Goal: Task Accomplishment & Management: Manage account settings

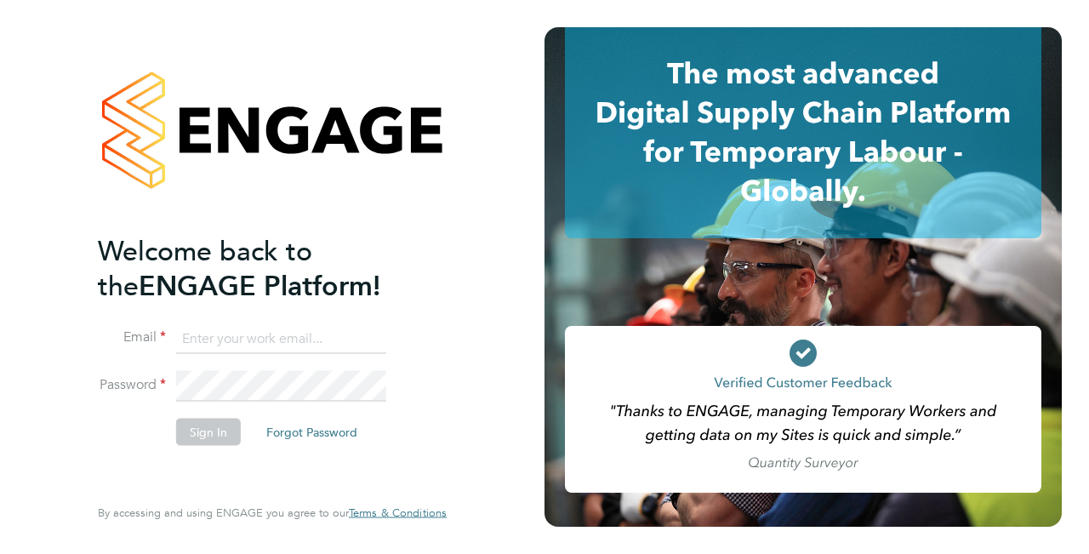
drag, startPoint x: 257, startPoint y: 333, endPoint x: 271, endPoint y: 355, distance: 26.0
click at [293, 335] on input at bounding box center [281, 338] width 210 height 31
paste input "support@engagelabs.io"
type input "support@engagelabs.io"
click at [207, 433] on button "Sign In" at bounding box center [208, 431] width 65 height 27
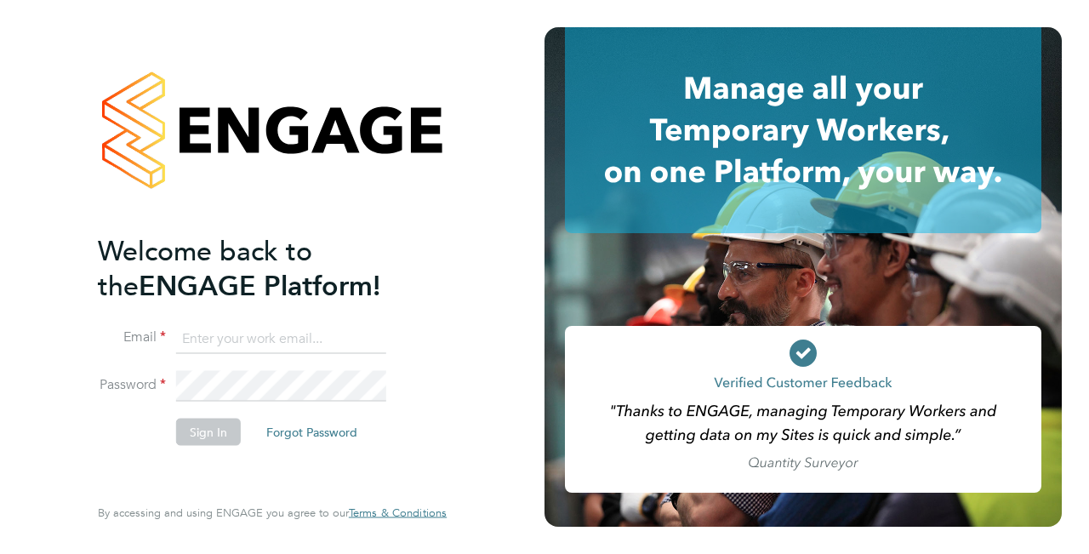
click at [192, 335] on input at bounding box center [281, 338] width 210 height 31
paste input "support@engagelabs.io"
type input "support@engagelabs.io"
click at [215, 427] on button "Sign In" at bounding box center [208, 431] width 65 height 27
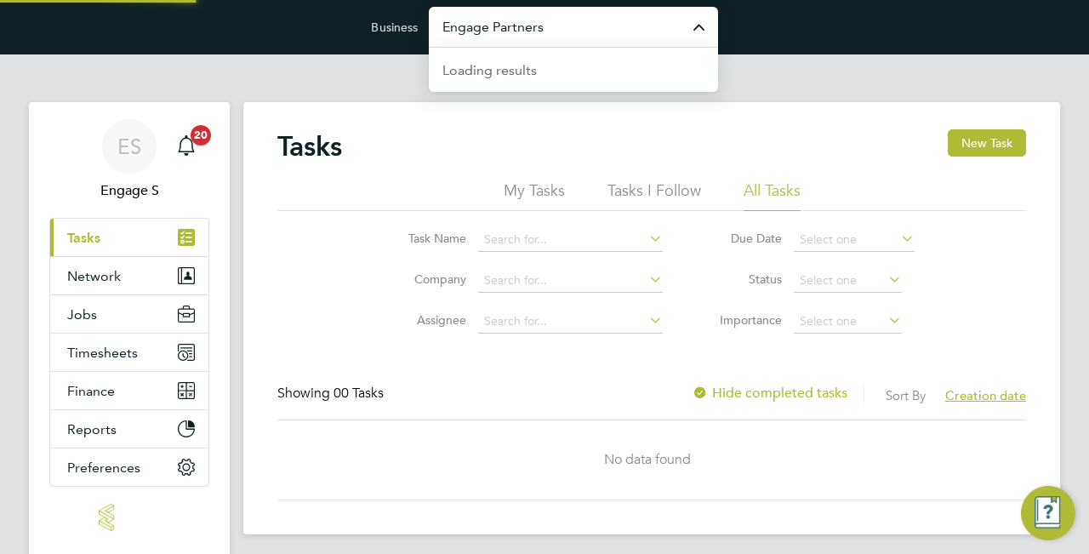
click at [577, 42] on input "Engage Partners" at bounding box center [573, 27] width 289 height 40
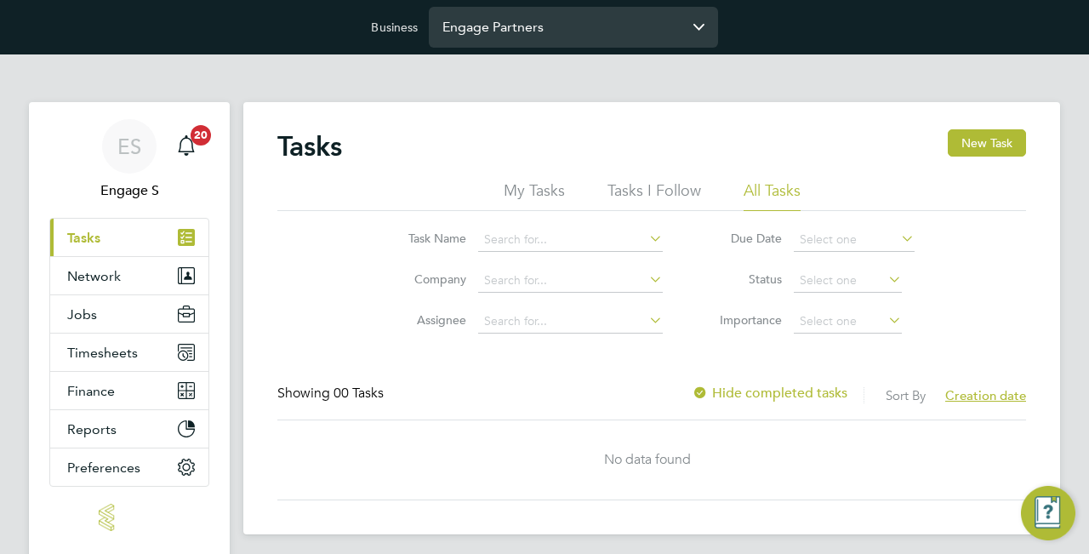
click at [616, 42] on input "Engage Partners" at bounding box center [573, 27] width 289 height 40
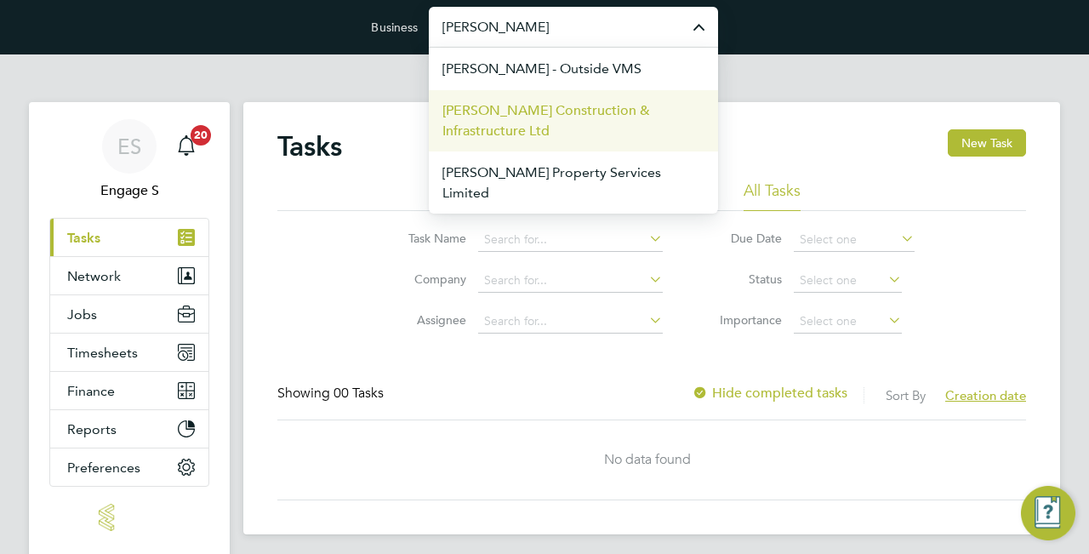
drag, startPoint x: 616, startPoint y: 42, endPoint x: 561, endPoint y: 120, distance: 95.9
click at [561, 120] on span "Morgan Sindall Construction & Infrastructure Ltd" at bounding box center [573, 120] width 262 height 41
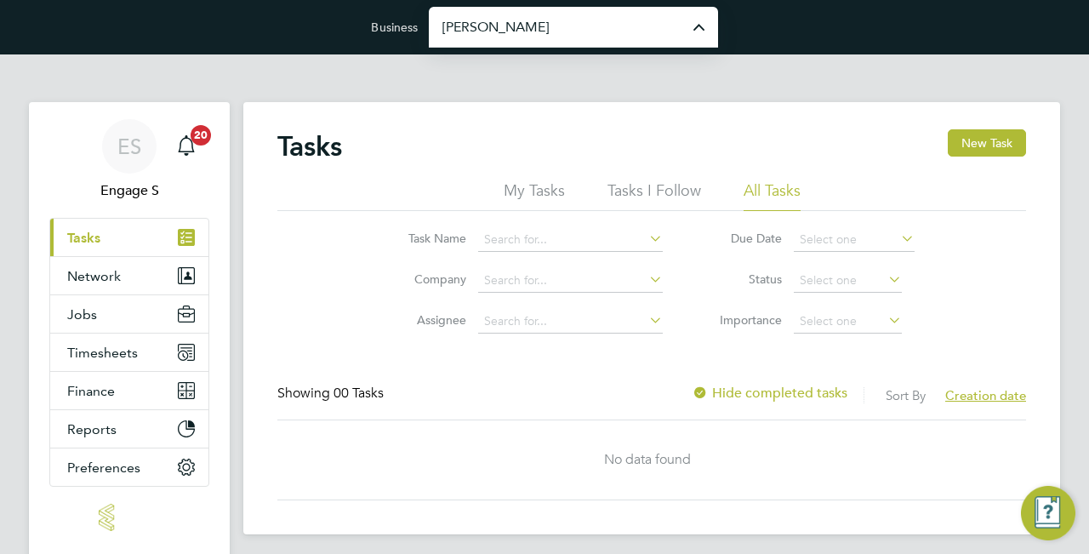
type input "Morgan Sindall Construction & Infrastructure Ltd"
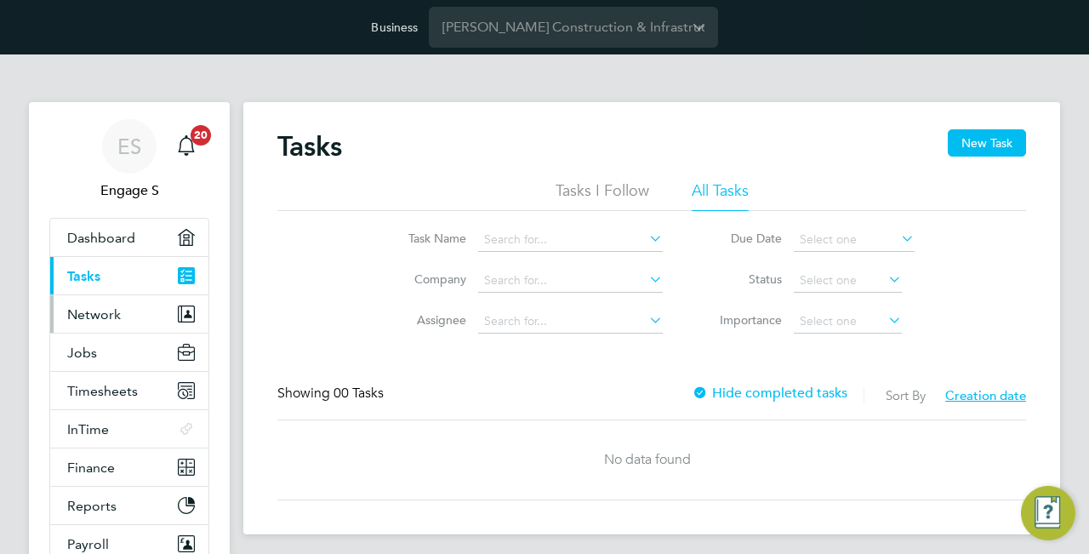
click at [161, 322] on button "Network" at bounding box center [129, 313] width 158 height 37
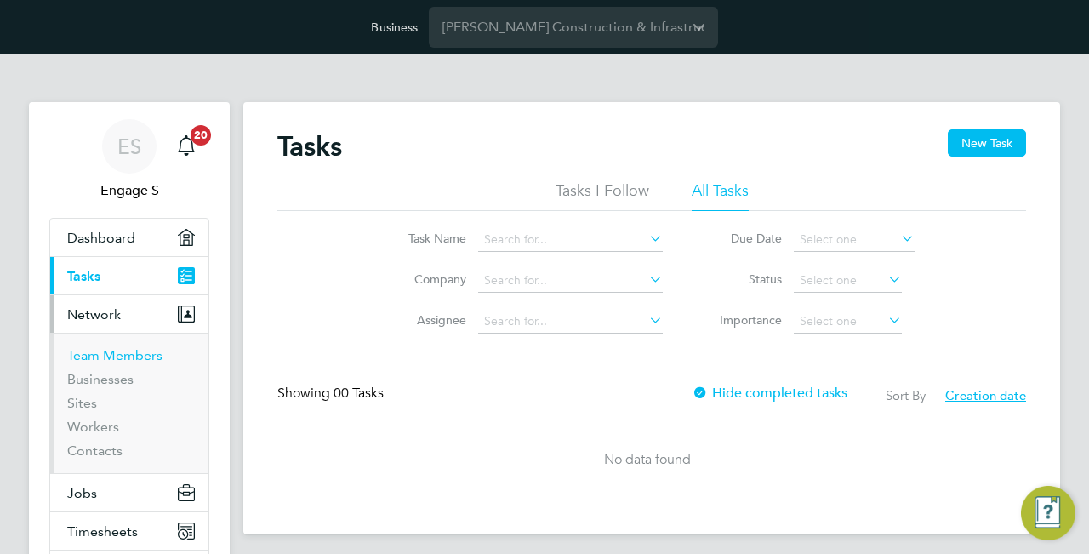
click at [128, 358] on link "Team Members" at bounding box center [114, 355] width 95 height 16
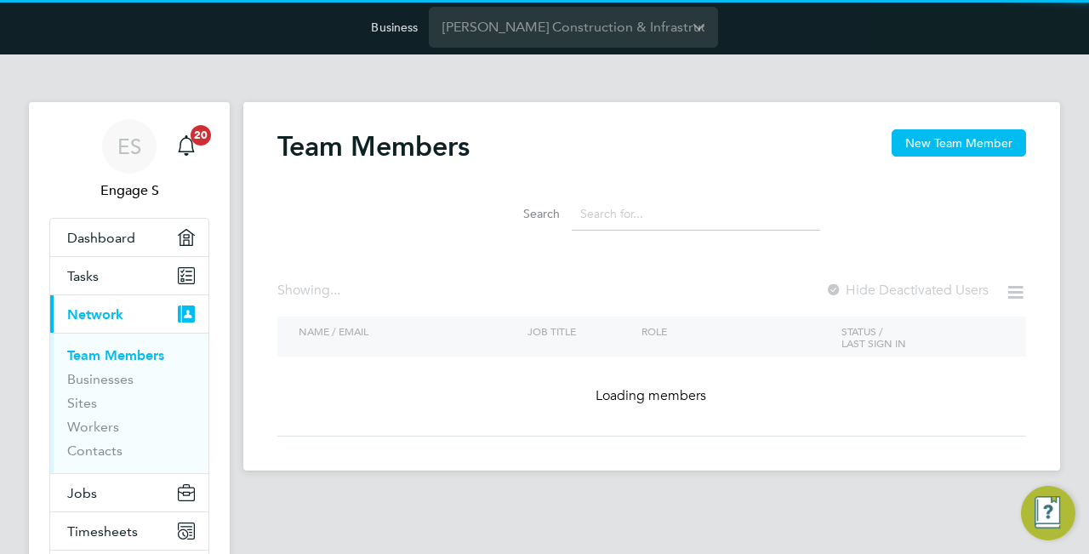
click at [688, 218] on input at bounding box center [696, 213] width 248 height 33
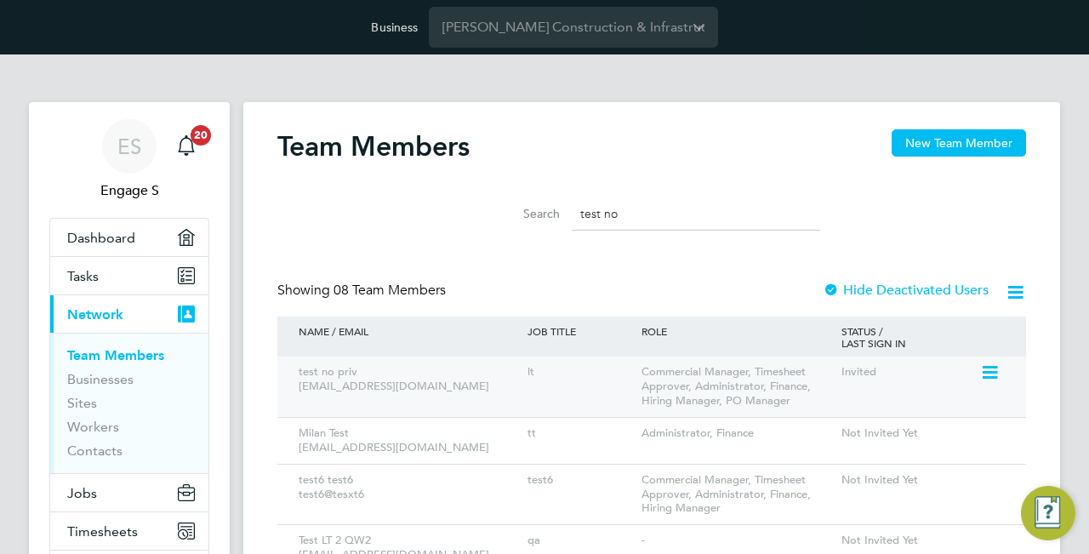
type input "test no"
click at [993, 372] on icon at bounding box center [988, 372] width 17 height 20
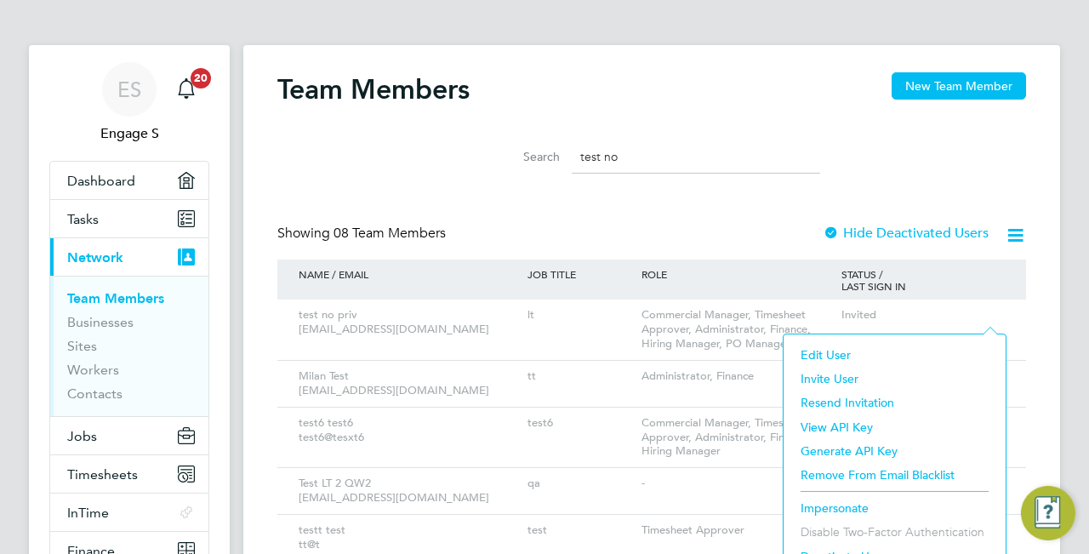
scroll to position [71, 0]
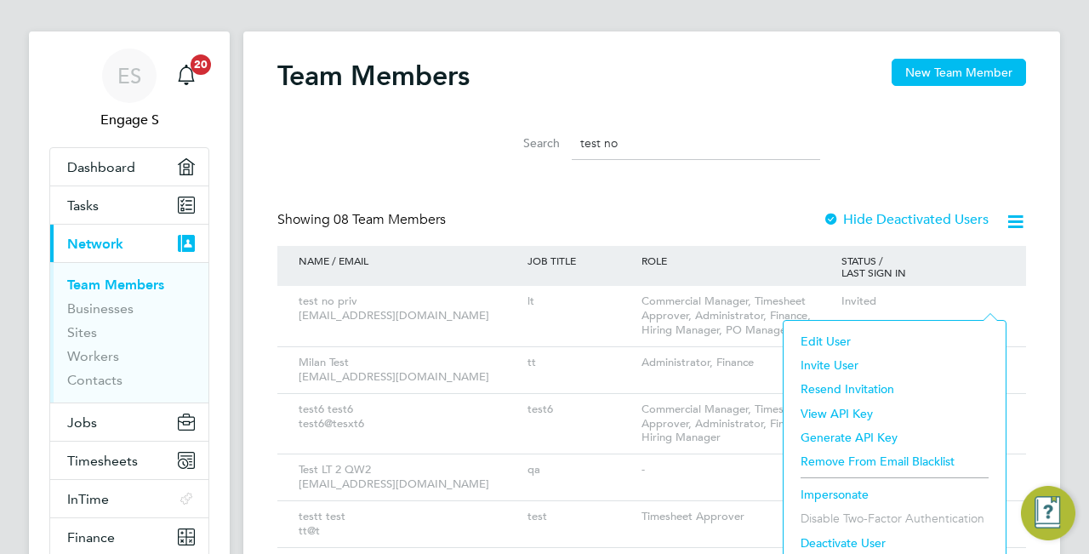
click at [859, 491] on li "Impersonate" at bounding box center [894, 494] width 205 height 24
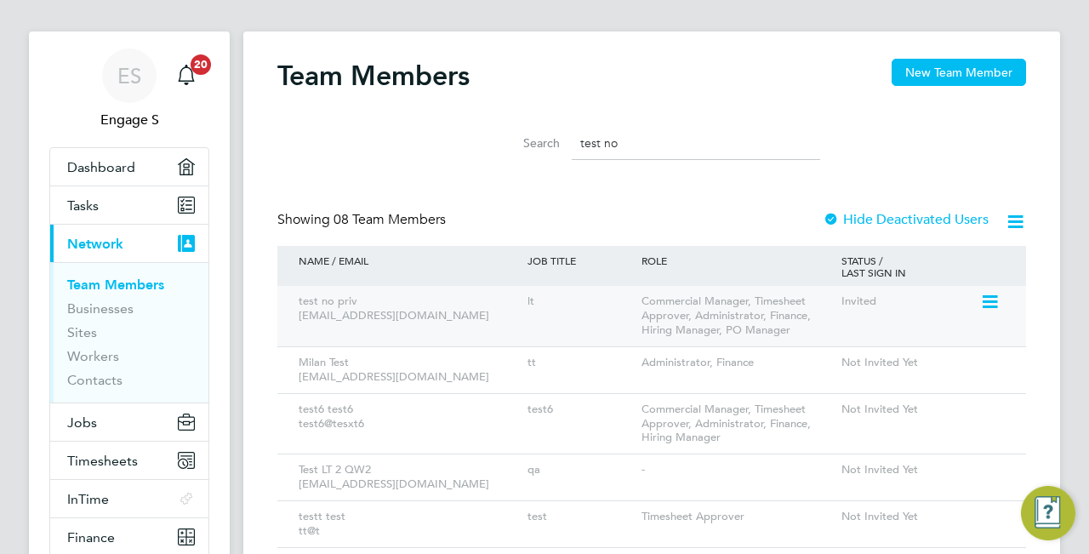
click at [996, 302] on icon at bounding box center [988, 302] width 17 height 20
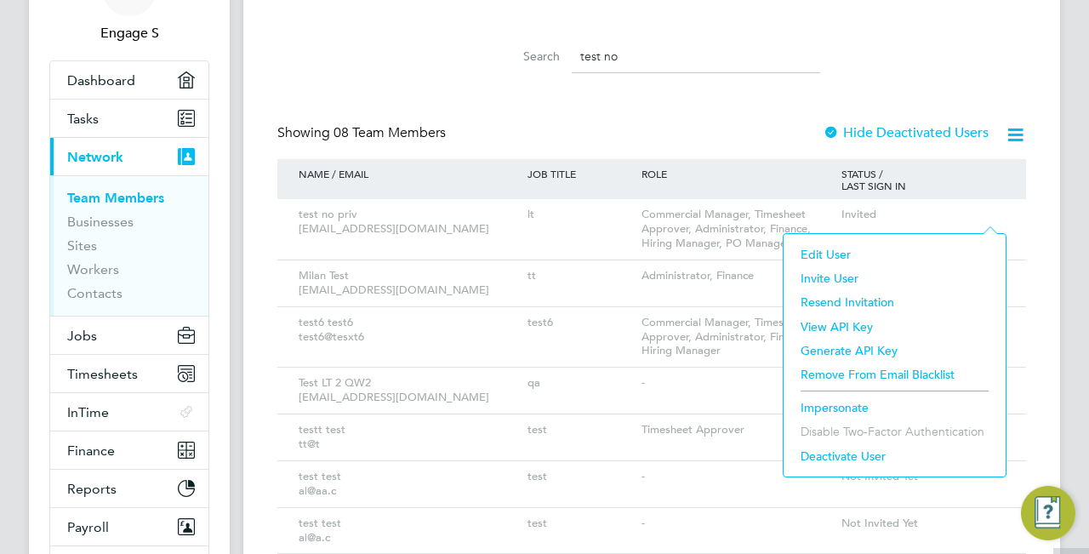
scroll to position [160, 0]
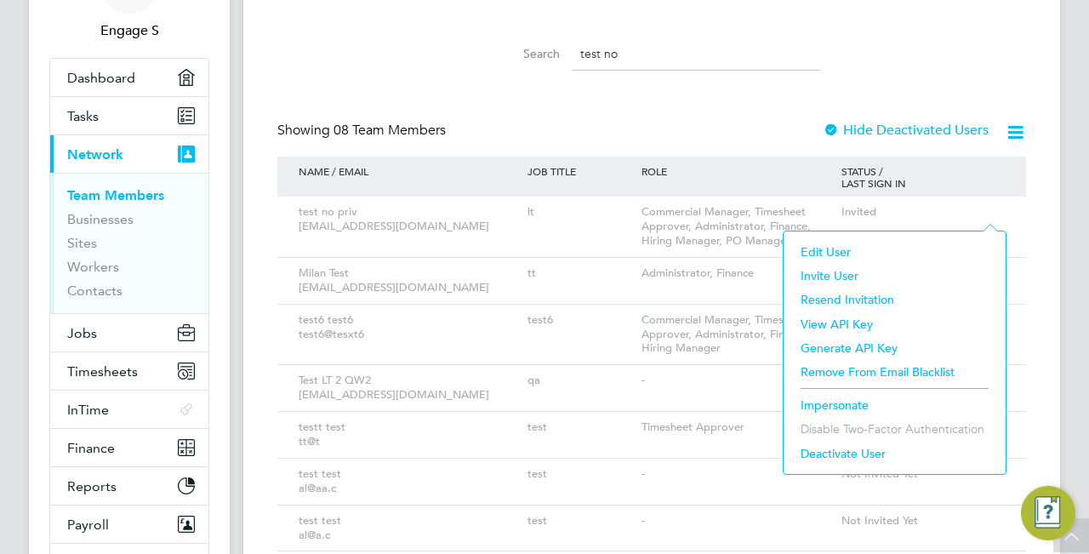
click at [815, 406] on li "Impersonate" at bounding box center [894, 405] width 205 height 24
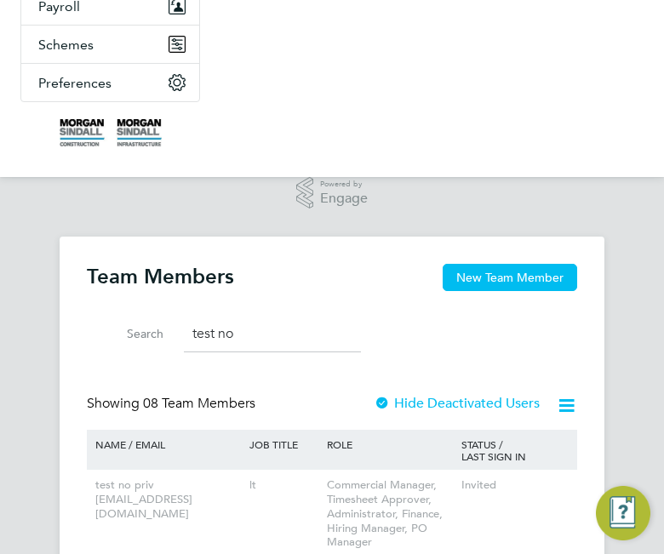
scroll to position [682, 0]
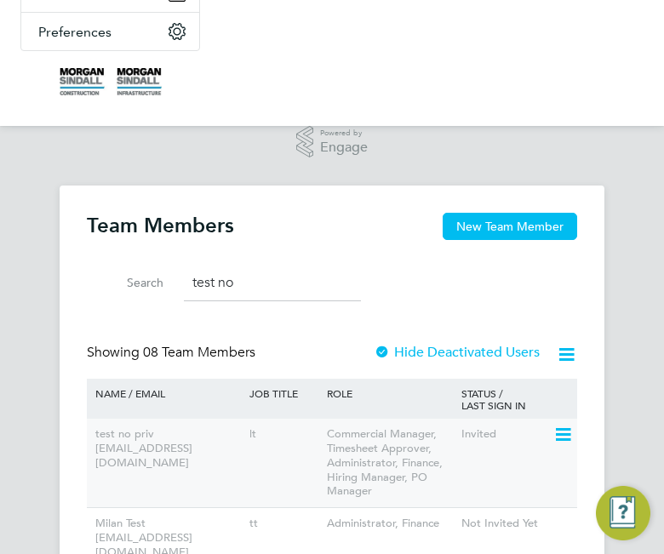
click at [561, 430] on icon at bounding box center [561, 435] width 17 height 20
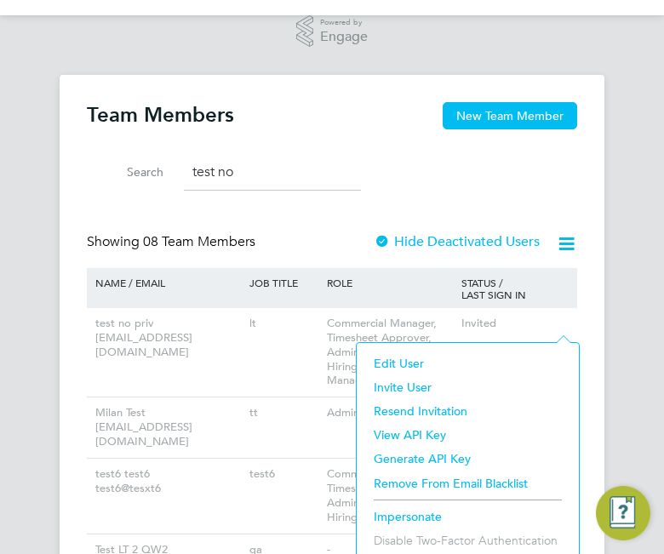
scroll to position [821, 0]
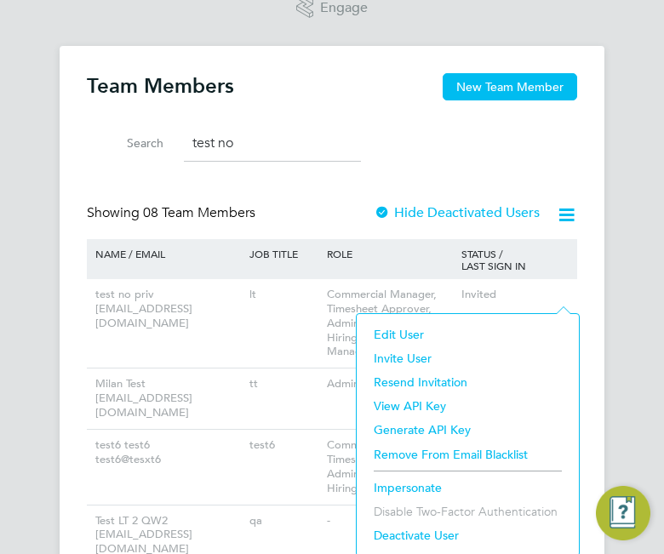
click at [393, 479] on li "Impersonate" at bounding box center [467, 488] width 205 height 24
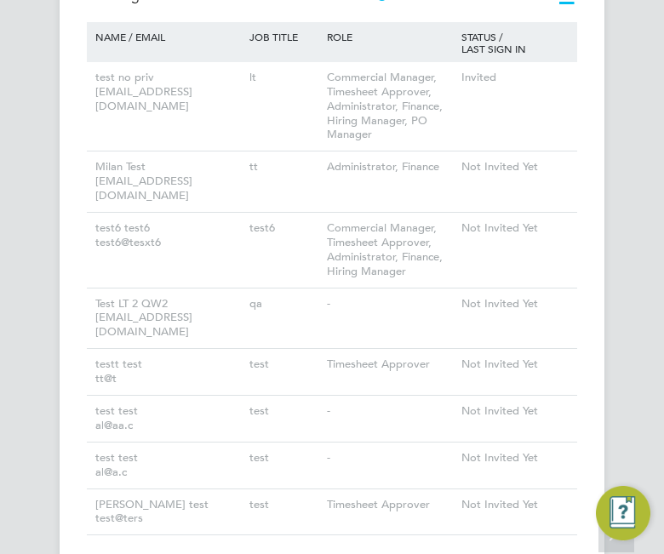
scroll to position [1036, 0]
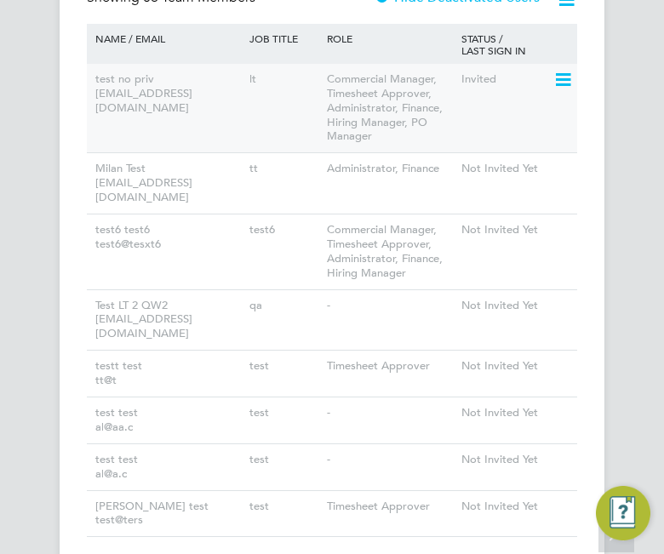
click at [562, 76] on icon at bounding box center [561, 80] width 17 height 20
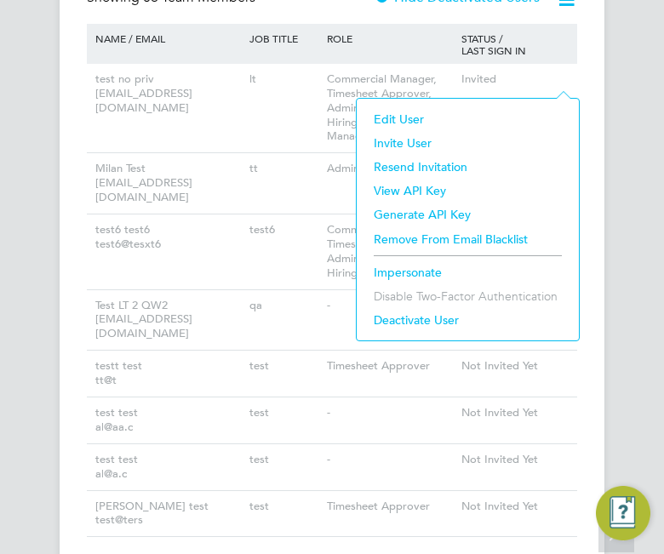
click at [427, 271] on li "Impersonate" at bounding box center [467, 272] width 205 height 24
